Goal: Information Seeking & Learning: Understand process/instructions

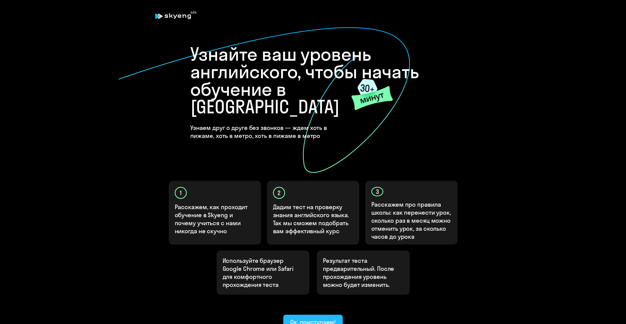
click at [311, 318] on div "Ок, приступаем!" at bounding box center [313, 322] width 46 height 8
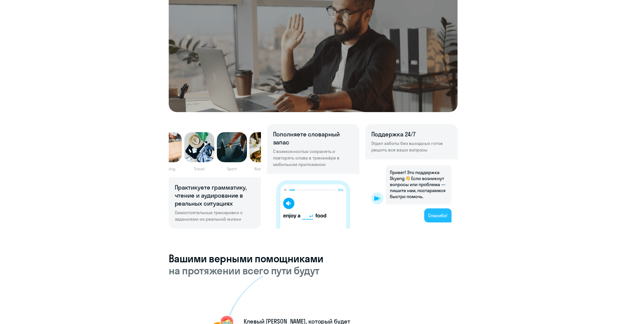
scroll to position [251, 0]
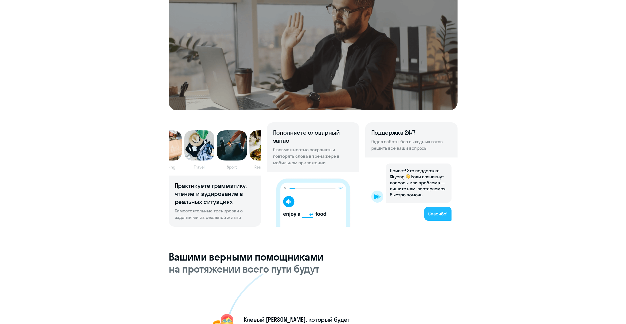
click at [506, 219] on div "Знакомимся со школой Skyeng. Рассказываем, чем мы выгодно отличаемся от других …" at bounding box center [313, 274] width 606 height 1103
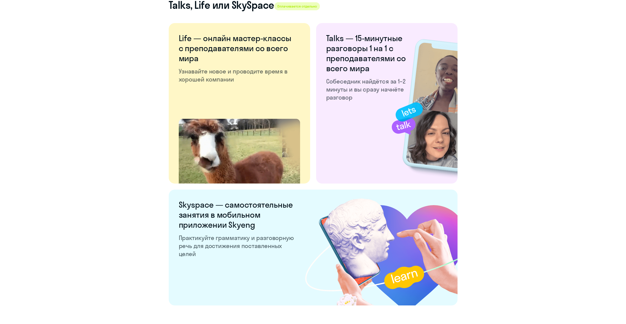
scroll to position [838, 0]
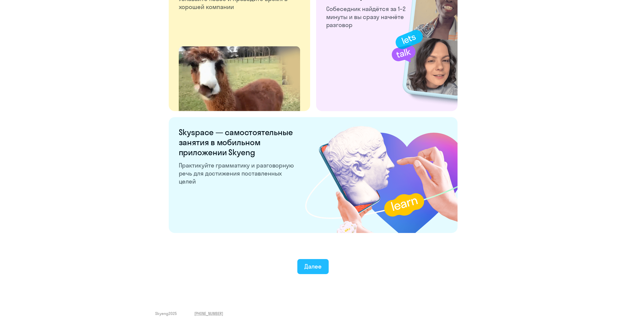
click at [313, 266] on div "Далее" at bounding box center [312, 266] width 17 height 8
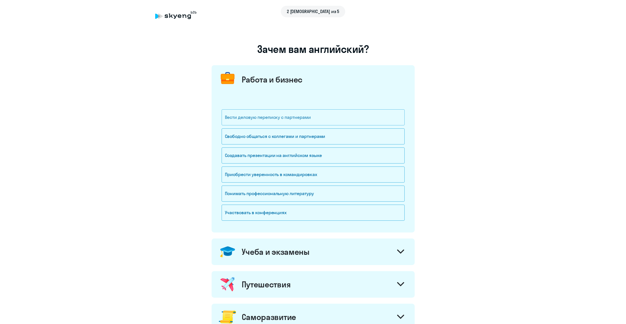
click at [299, 119] on div "Вести деловую переписку с партнерами" at bounding box center [313, 117] width 183 height 16
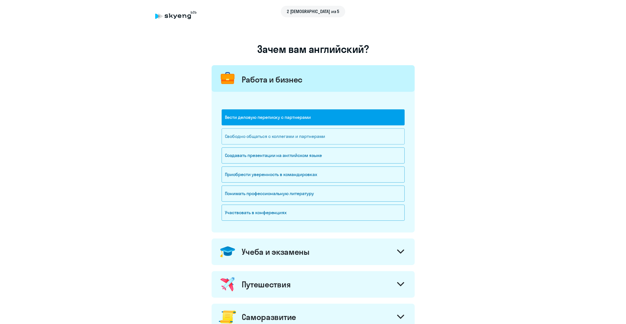
click at [296, 138] on div "Свободно общаться с коллегами и партнерами" at bounding box center [313, 136] width 183 height 16
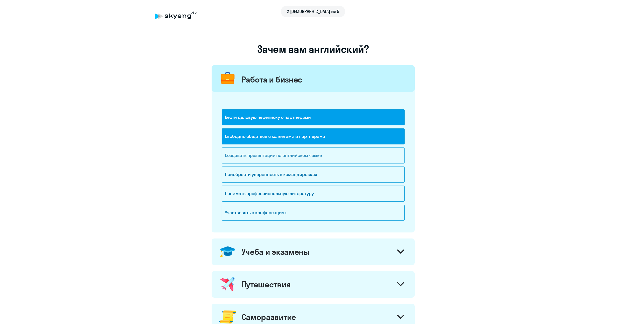
click at [301, 156] on div "Создавать презентации на английском языке" at bounding box center [313, 155] width 183 height 16
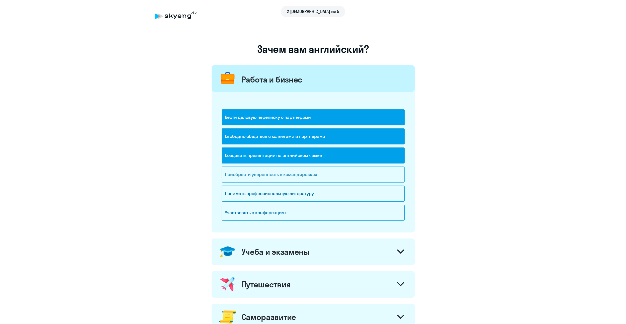
click at [302, 174] on div "Приобрести уверенность в командировках" at bounding box center [313, 174] width 183 height 16
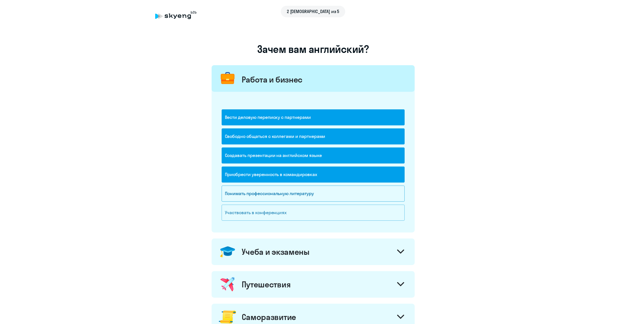
click at [299, 216] on div "Участвовать в конференциях" at bounding box center [313, 213] width 183 height 16
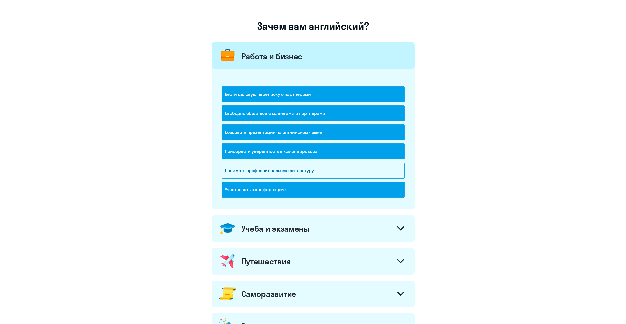
scroll to position [25, 0]
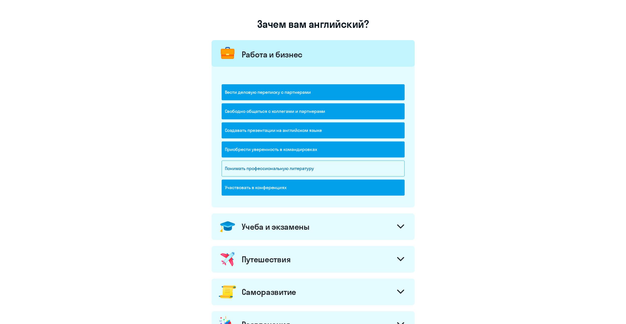
click at [400, 226] on icon at bounding box center [400, 226] width 7 height 4
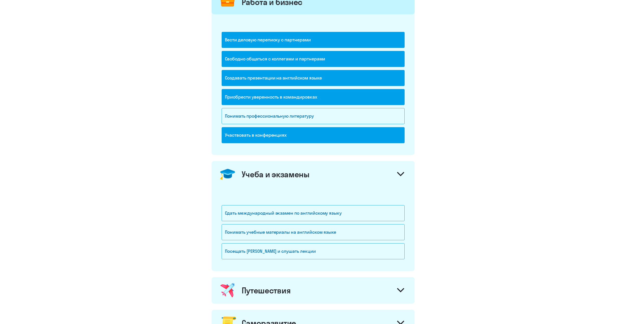
scroll to position [125, 0]
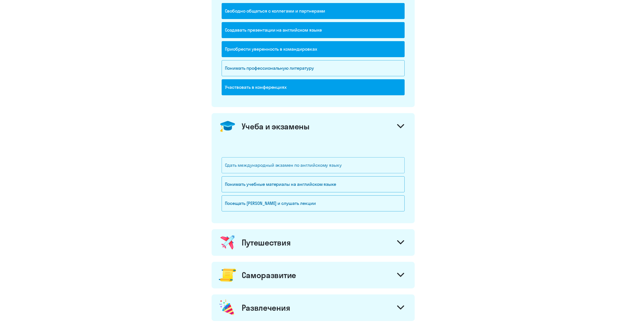
click at [344, 166] on div "Сдать международный экзамен по английскому языку" at bounding box center [313, 165] width 183 height 16
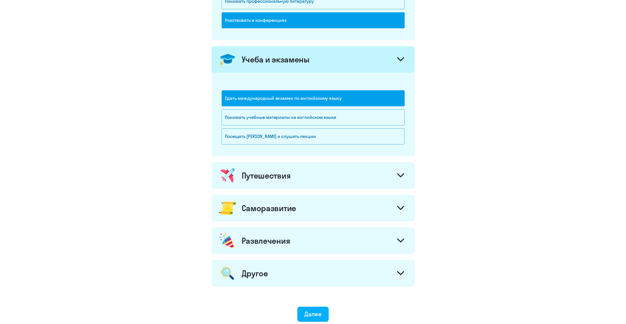
scroll to position [201, 0]
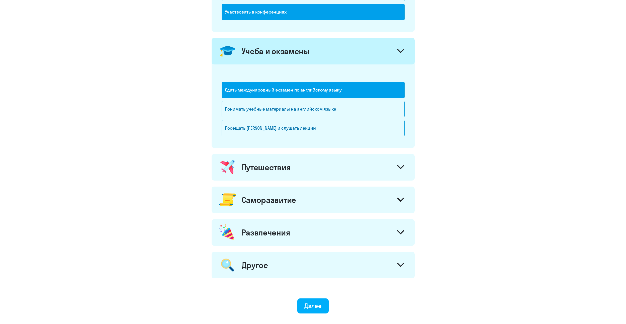
click at [385, 167] on div "Путешествия" at bounding box center [313, 167] width 203 height 27
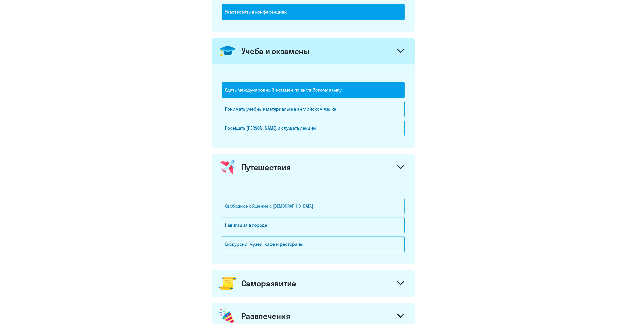
click at [319, 204] on div "Свободное общение с [DEMOGRAPHIC_DATA]" at bounding box center [313, 206] width 183 height 16
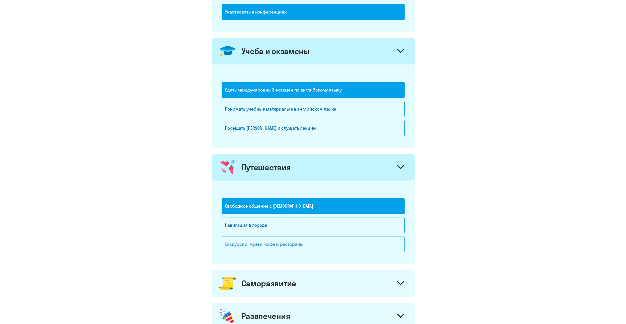
click at [312, 239] on div "Экскурсии, музеи, кафе и рестораны" at bounding box center [313, 244] width 183 height 16
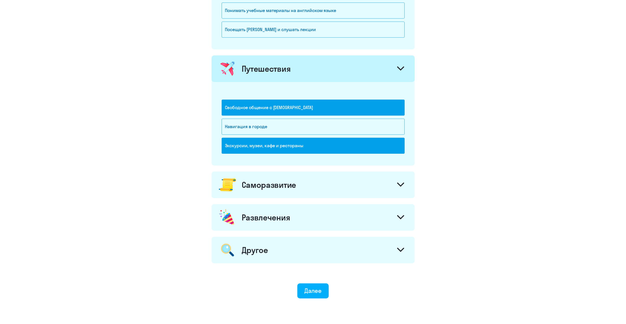
scroll to position [301, 0]
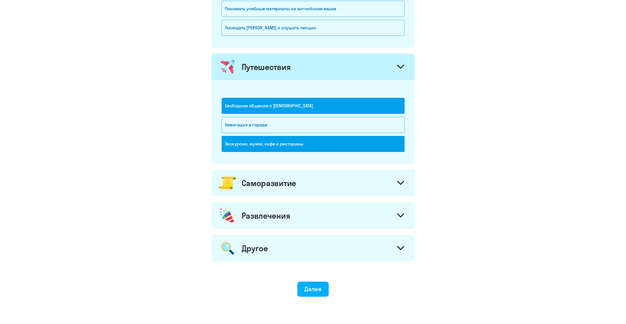
click at [395, 189] on div at bounding box center [401, 183] width 12 height 12
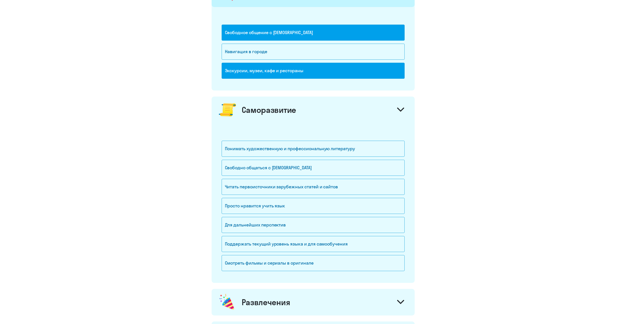
scroll to position [376, 0]
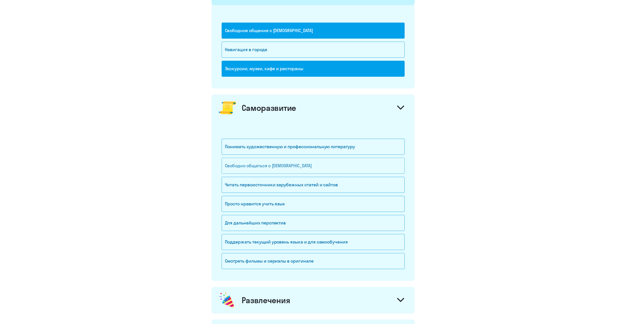
click at [309, 164] on div "Свободно общаться с [DEMOGRAPHIC_DATA]" at bounding box center [313, 166] width 183 height 16
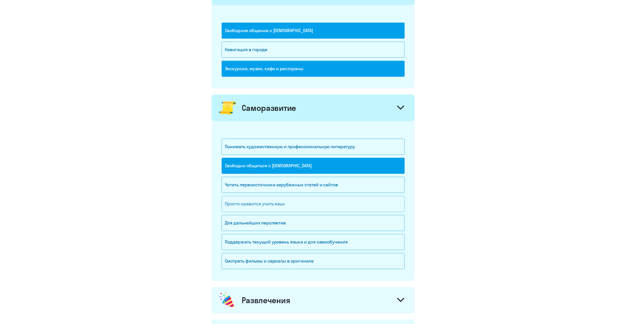
click at [286, 204] on div "Просто нравится учить язык" at bounding box center [313, 204] width 183 height 16
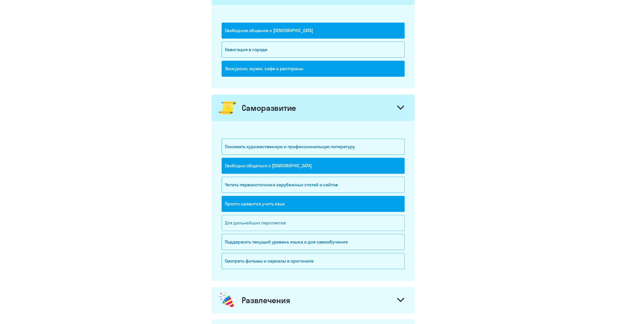
click at [287, 223] on div "Для дальнейших перспектив" at bounding box center [313, 223] width 183 height 16
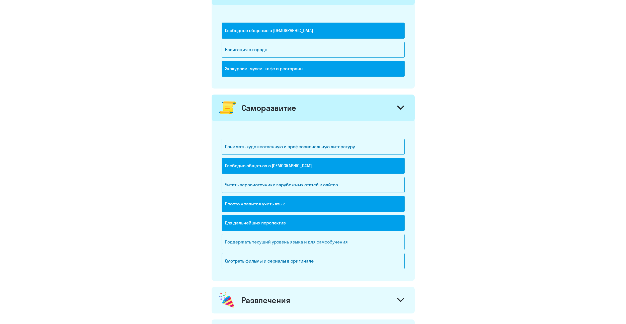
click at [322, 242] on div "Поддержать текущий уровень языка и для cамообучения" at bounding box center [313, 242] width 183 height 16
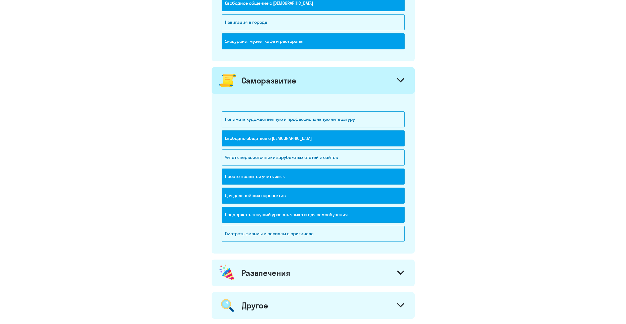
scroll to position [426, 0]
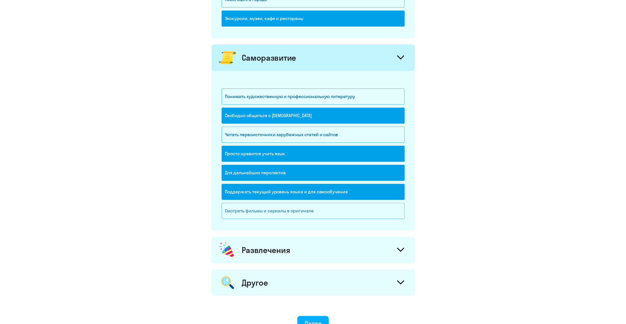
click at [318, 215] on div "Смотреть фильмы и сериалы в оригинале" at bounding box center [313, 211] width 183 height 16
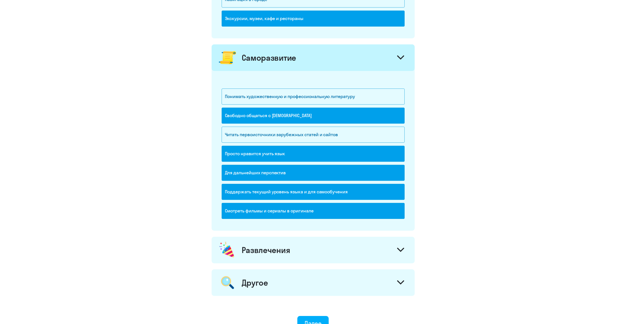
click at [358, 247] on div "Развлечения" at bounding box center [313, 250] width 203 height 27
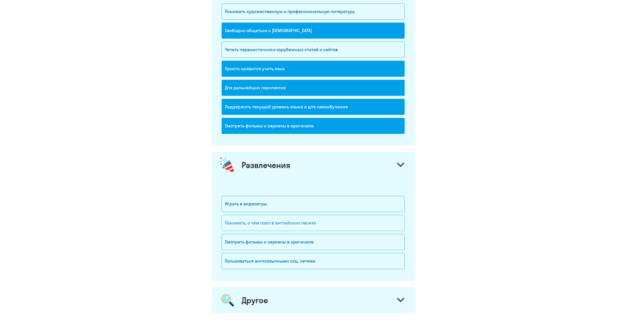
scroll to position [526, 0]
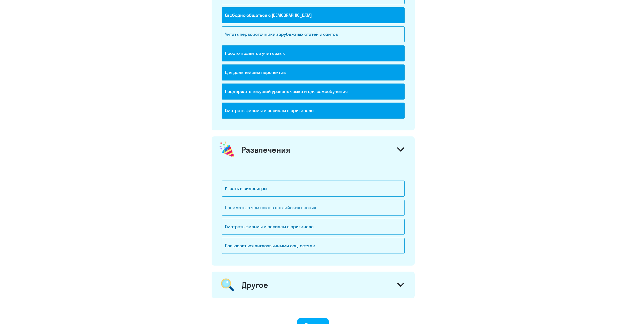
click at [299, 205] on div "Понимать, о чём поют в английских песнях" at bounding box center [313, 208] width 183 height 16
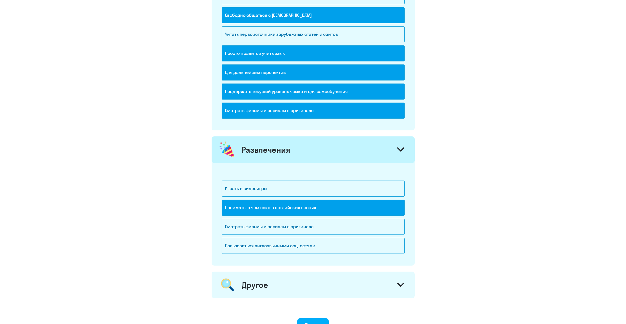
click at [303, 207] on div "Понимать, о чём поют в английских песнях" at bounding box center [313, 208] width 183 height 16
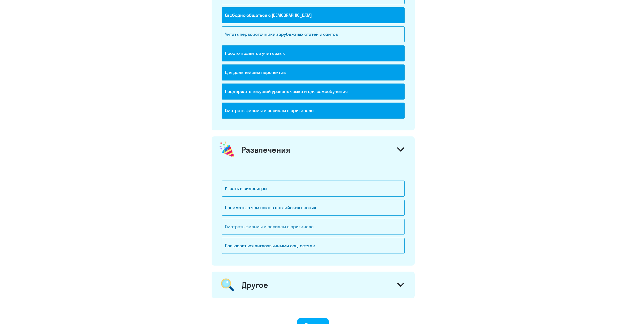
click at [308, 225] on div "Смотреть фильмы и сериалы в оригинале" at bounding box center [313, 227] width 183 height 16
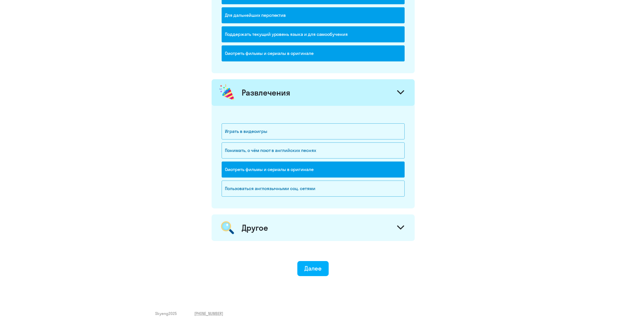
click at [388, 231] on div "Другое" at bounding box center [313, 227] width 203 height 27
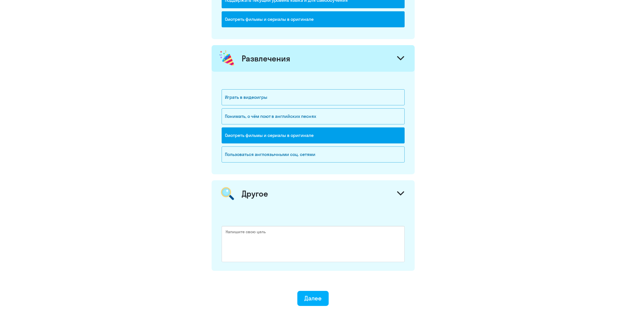
scroll to position [634, 0]
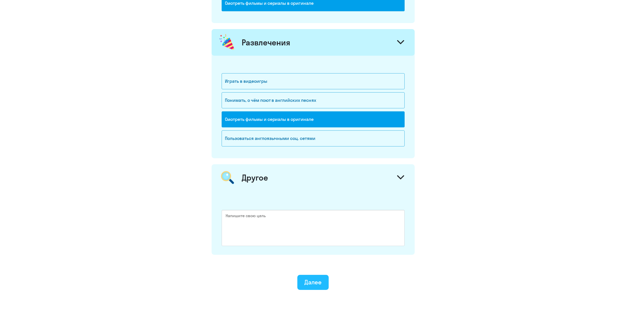
click at [325, 277] on button "Далее" at bounding box center [312, 282] width 31 height 15
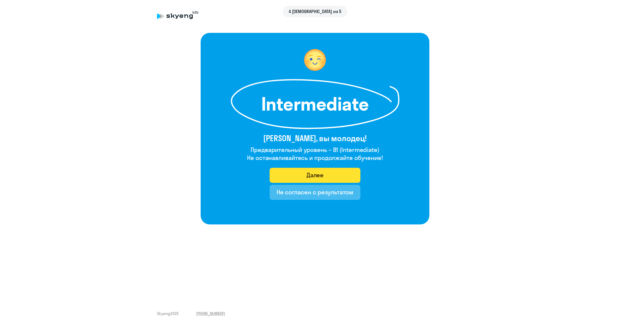
click at [320, 175] on div "Далее" at bounding box center [314, 175] width 17 height 8
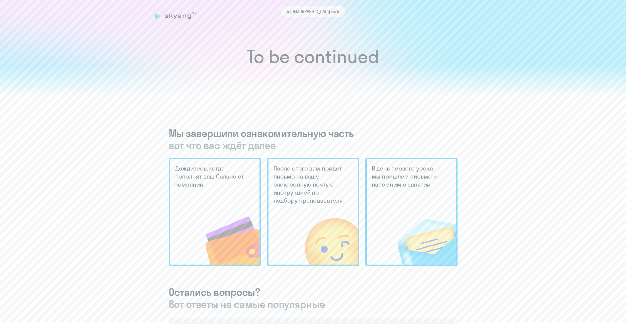
click at [218, 177] on h5 "Дождитесь, когда пополнят ваш баланс от компании" at bounding box center [210, 176] width 71 height 24
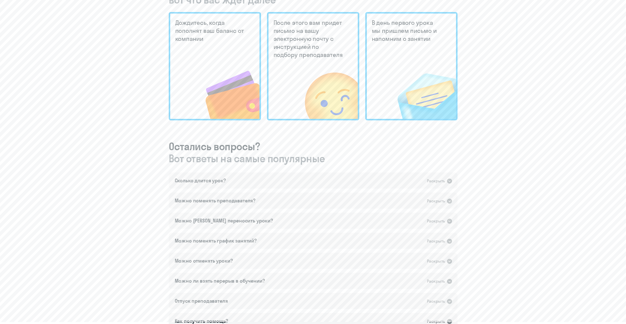
scroll to position [150, 0]
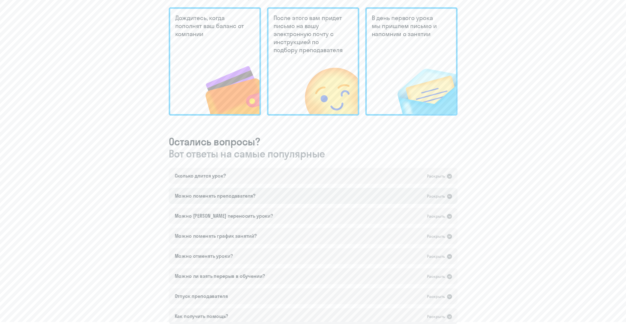
click at [247, 189] on div "Можно поменять преподавателя? Раскрыть" at bounding box center [313, 196] width 289 height 16
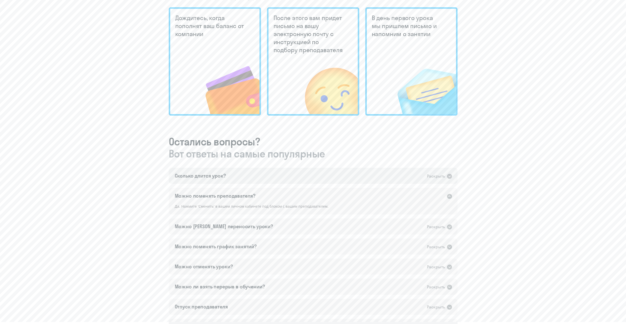
click at [245, 180] on div "Сколько длится урок? Раскрыть" at bounding box center [313, 176] width 289 height 16
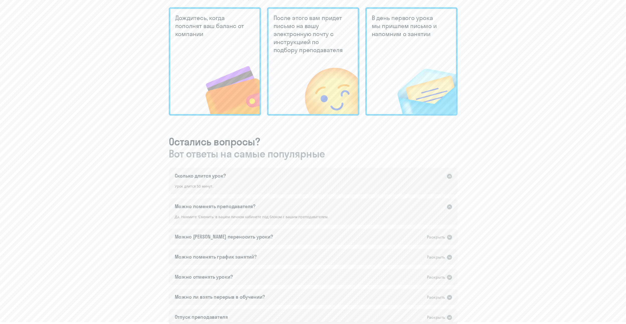
click at [245, 179] on div "Сколько длится урок? Раскрыть" at bounding box center [313, 176] width 289 height 16
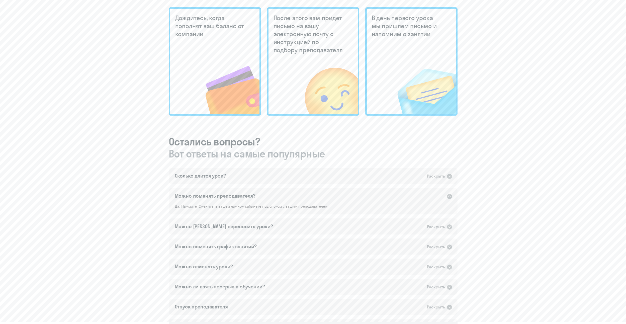
click at [250, 196] on div "Можно поменять преподавателя?" at bounding box center [215, 195] width 81 height 7
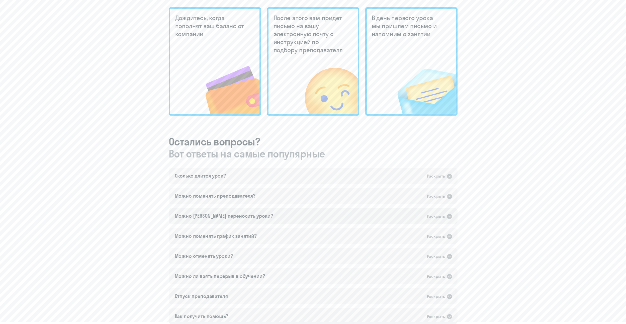
click at [244, 215] on div "Можно [PERSON_NAME] переносить уроки?" at bounding box center [224, 215] width 98 height 7
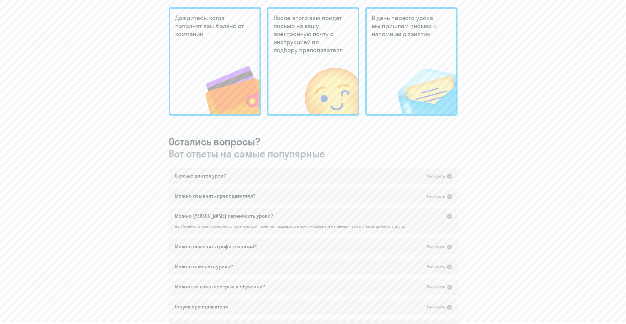
click at [244, 215] on div "Можно [PERSON_NAME] переносить уроки?" at bounding box center [224, 215] width 98 height 7
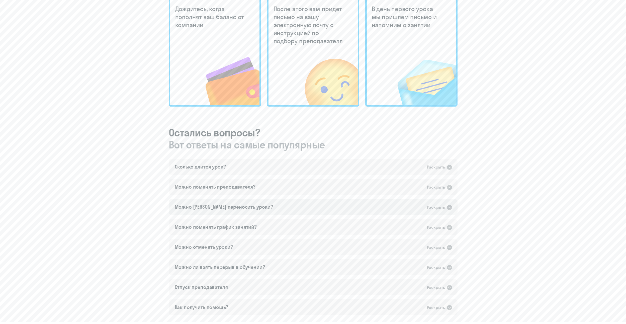
scroll to position [175, 0]
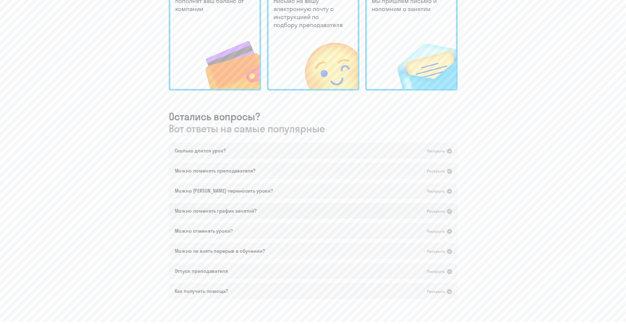
click at [246, 212] on div "Можно поменять график занятий?" at bounding box center [216, 210] width 82 height 7
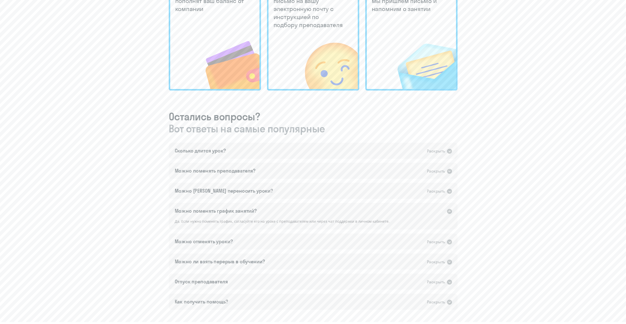
click at [246, 211] on div "Можно поменять график занятий?" at bounding box center [216, 210] width 82 height 7
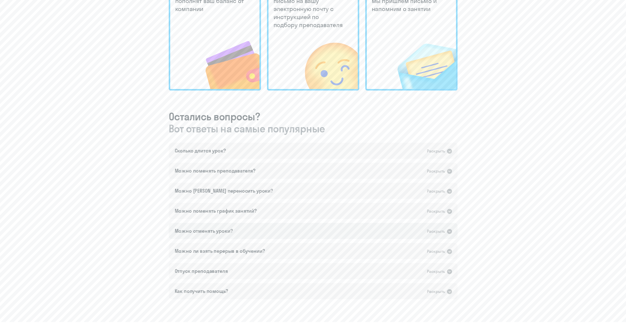
click at [234, 232] on div "Можно отменять уроки? Раскрыть" at bounding box center [313, 231] width 289 height 16
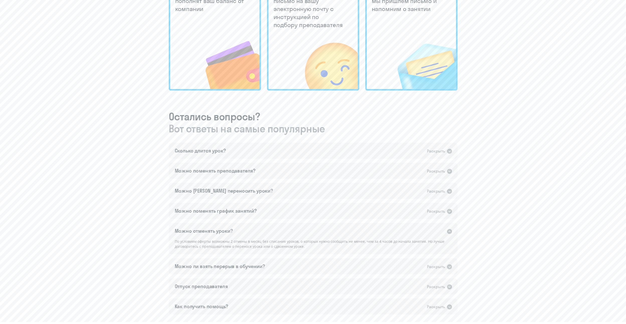
click at [233, 229] on div "Можно отменять уроки? Раскрыть" at bounding box center [313, 231] width 289 height 16
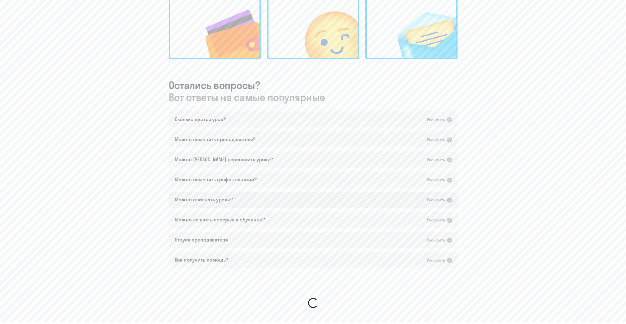
scroll to position [226, 0]
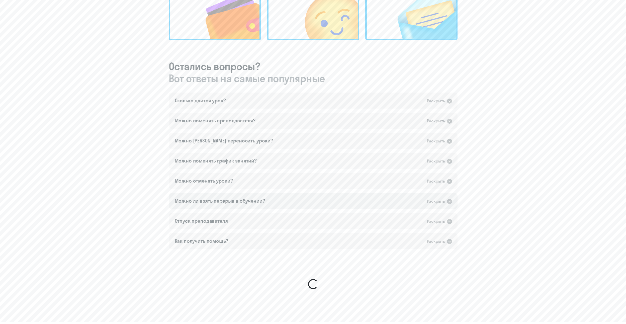
click at [234, 203] on div "Можно ли взять перерыв в обучении?" at bounding box center [220, 200] width 90 height 7
click at [234, 200] on div "Можно ли взять перерыв в обучении?" at bounding box center [220, 200] width 90 height 7
click at [236, 221] on div "Отпуск преподавателя Раскрыть" at bounding box center [313, 221] width 289 height 16
click at [235, 219] on div "Отпуск преподавателя Раскрыть" at bounding box center [313, 221] width 289 height 16
click at [235, 241] on div "Как получить помощь? Раскрыть" at bounding box center [313, 241] width 289 height 16
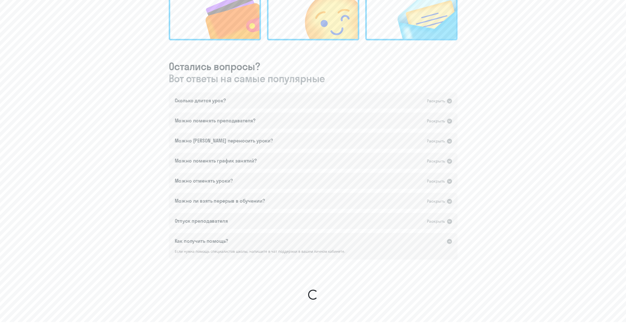
click at [235, 240] on div "Как получить помощь? Раскрыть" at bounding box center [313, 241] width 289 height 16
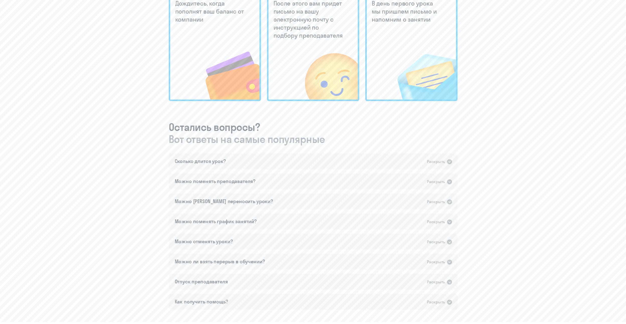
scroll to position [271, 0]
